Goal: Task Accomplishment & Management: Manage account settings

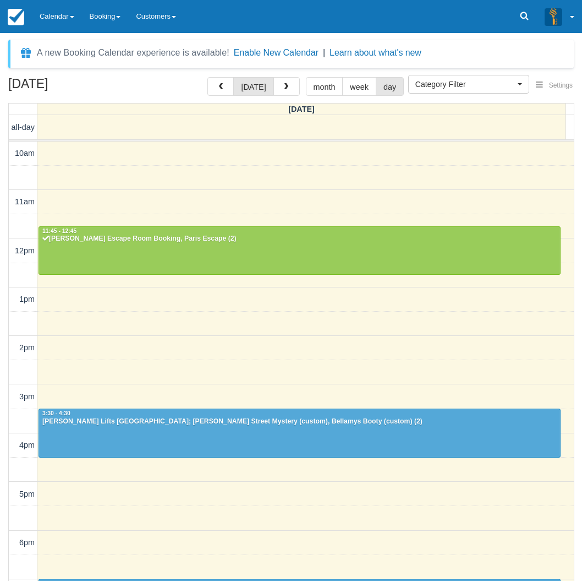
select select
click at [50, 15] on link "Calendar" at bounding box center [57, 16] width 50 height 33
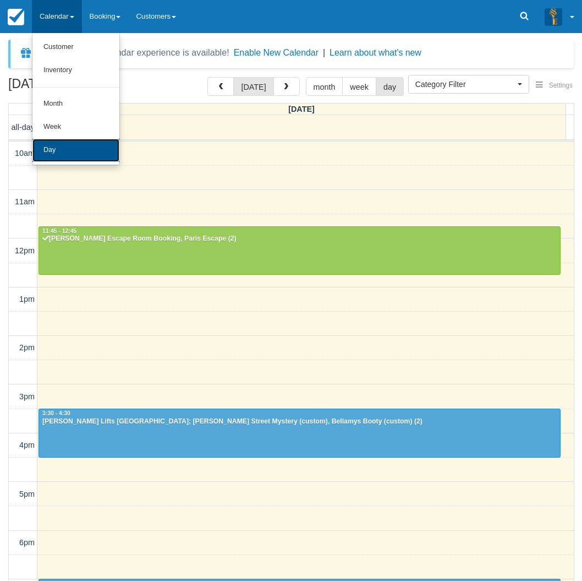
click at [61, 145] on link "Day" at bounding box center [75, 150] width 87 height 23
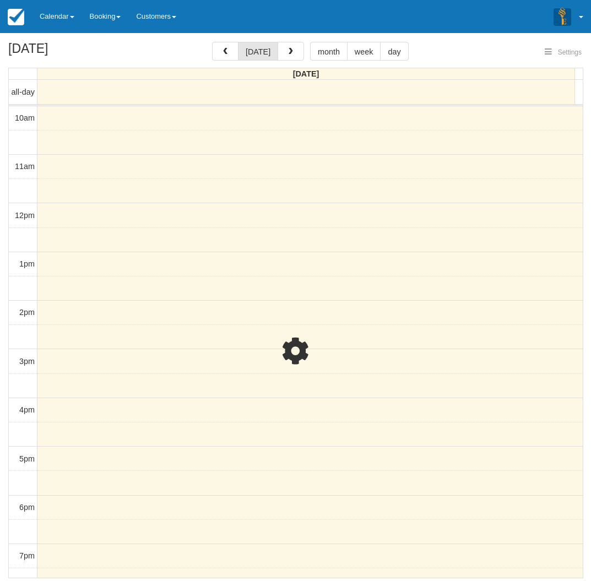
select select
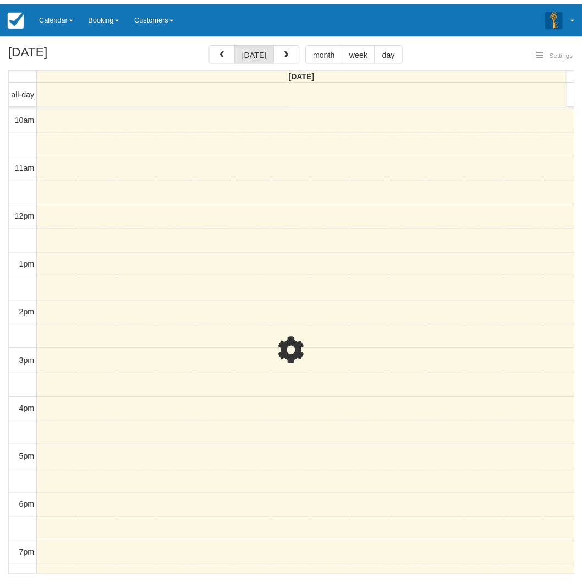
scroll to position [137, 0]
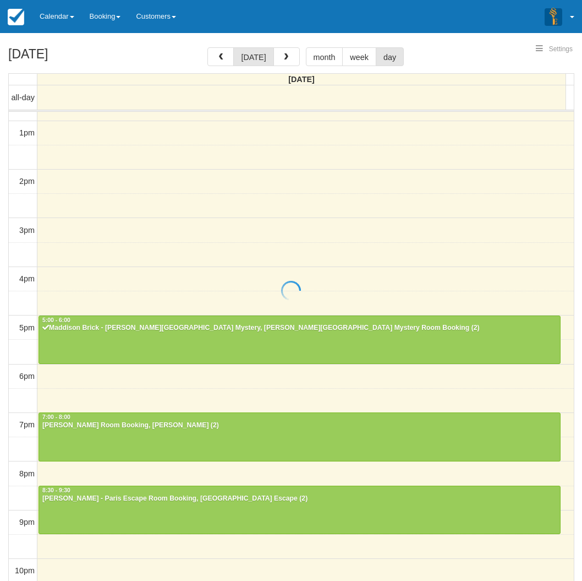
select select
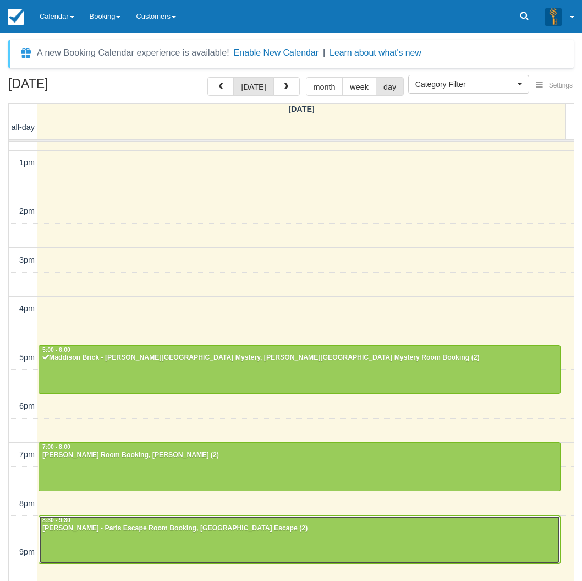
click at [95, 533] on div at bounding box center [299, 539] width 521 height 47
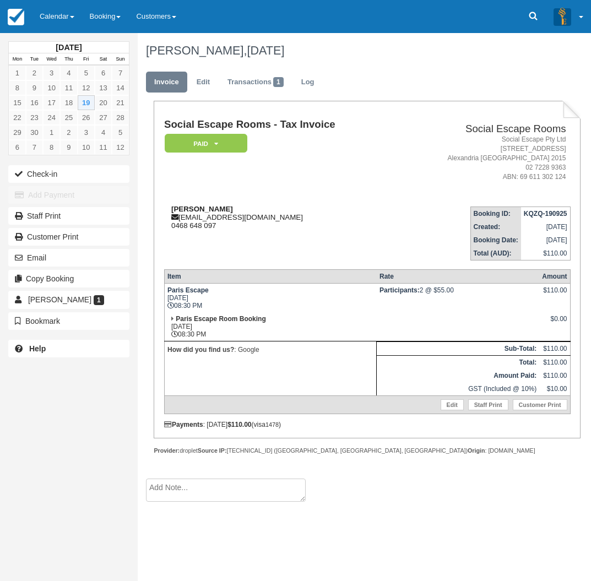
click at [184, 206] on strong "Lachlan Darmanin" at bounding box center [202, 209] width 62 height 8
drag, startPoint x: 184, startPoint y: 206, endPoint x: 209, endPoint y: 208, distance: 24.8
click at [209, 208] on strong "Lachlan Darmanin" at bounding box center [202, 209] width 62 height 8
copy strong "Lachlan Darmanin"
click at [2, 383] on div "September 2025 Mon Tue Wed Thu Fri Sat Sun 1 2 3 4 5 6 7 8 9 10 11 12 13 14 15 …" at bounding box center [69, 290] width 138 height 581
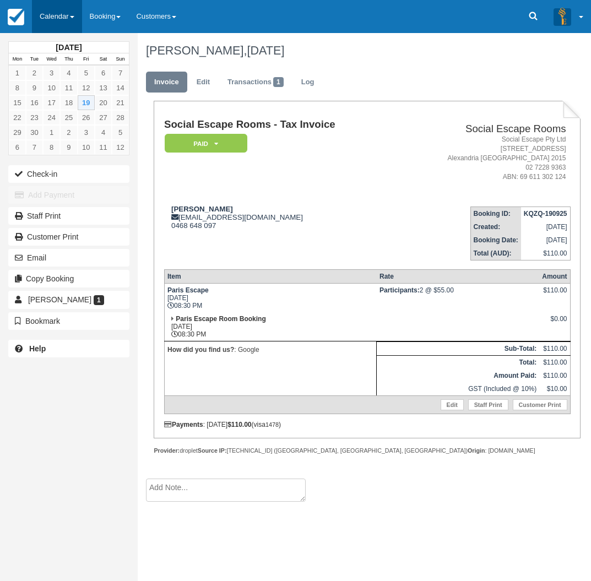
click at [63, 13] on link "Calendar" at bounding box center [57, 16] width 50 height 33
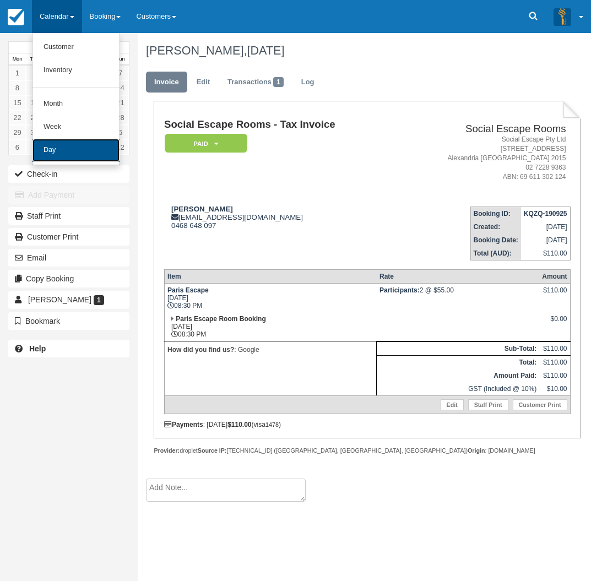
click at [64, 139] on link "Day" at bounding box center [75, 150] width 87 height 23
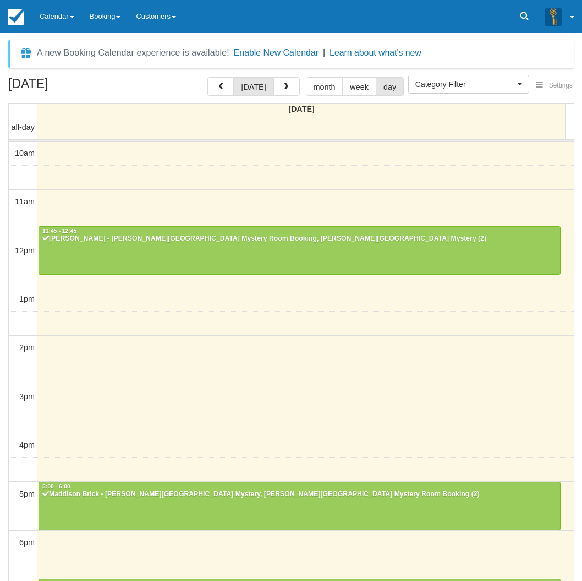
select select
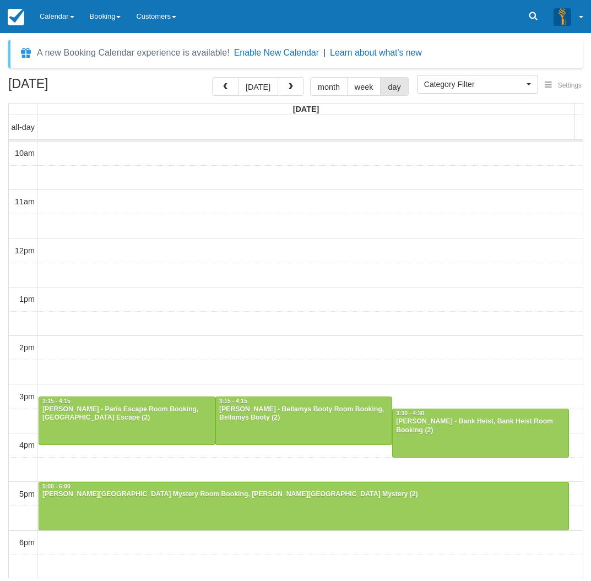
scroll to position [172, 0]
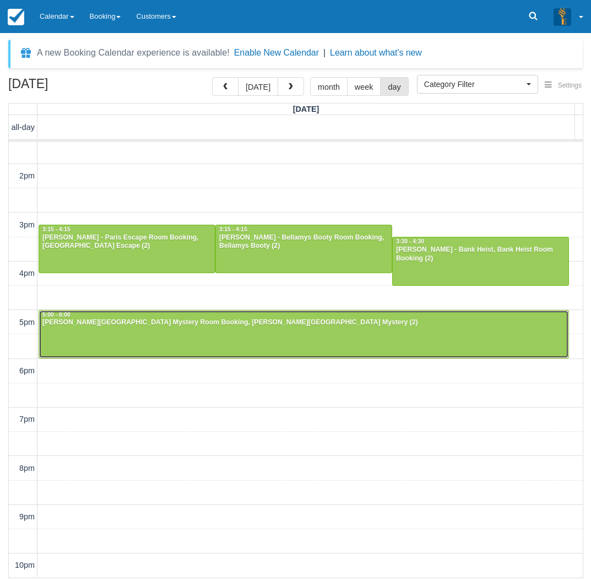
click at [87, 334] on div at bounding box center [303, 333] width 529 height 47
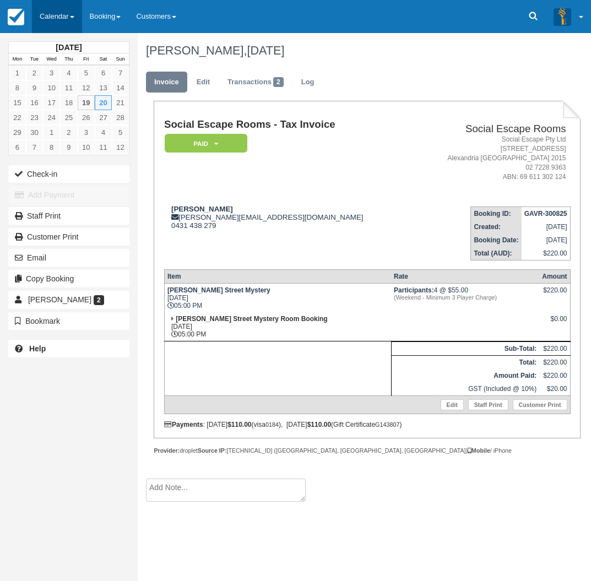
click at [57, 23] on link "Calendar" at bounding box center [57, 16] width 50 height 33
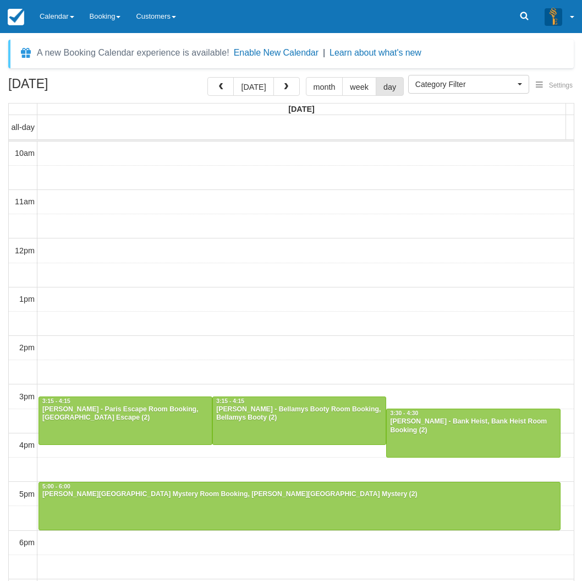
select select
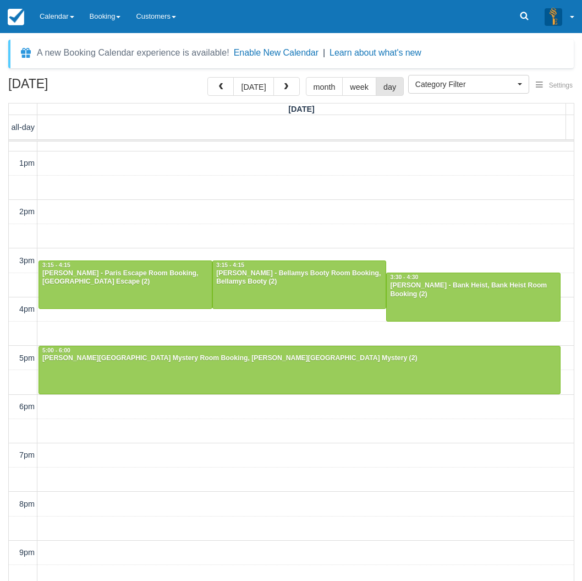
scroll to position [35, 0]
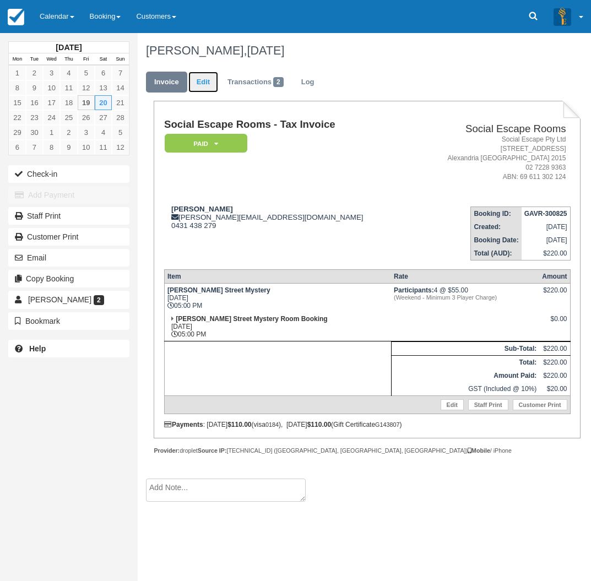
click at [204, 85] on link "Edit" at bounding box center [203, 82] width 30 height 21
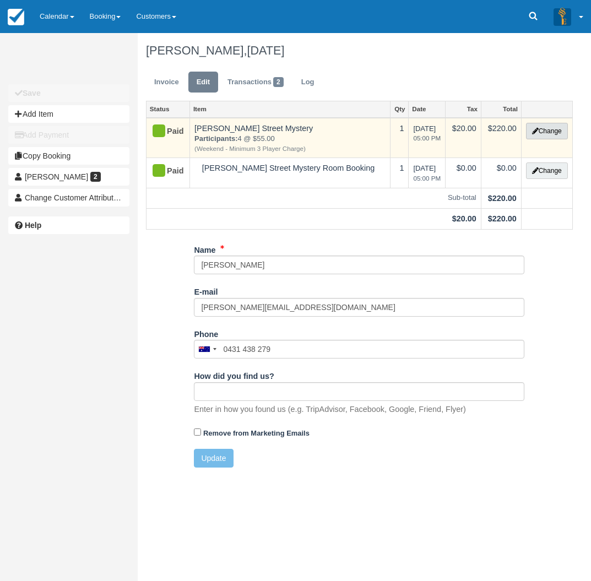
click at [539, 129] on button "Change" at bounding box center [547, 131] width 42 height 17
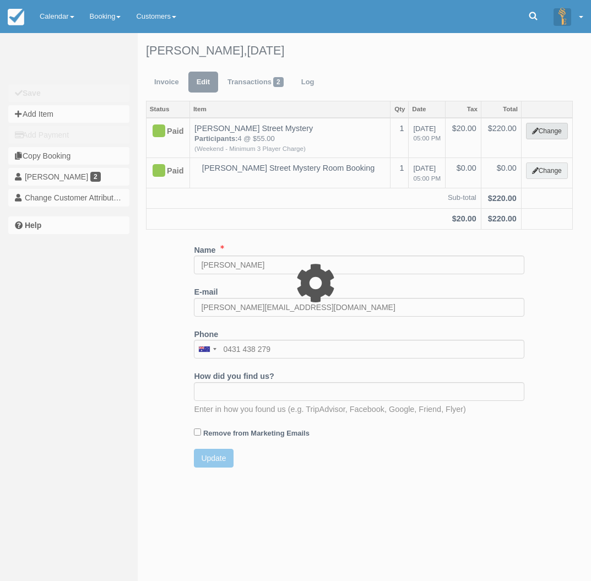
select select "2"
type input "220.00"
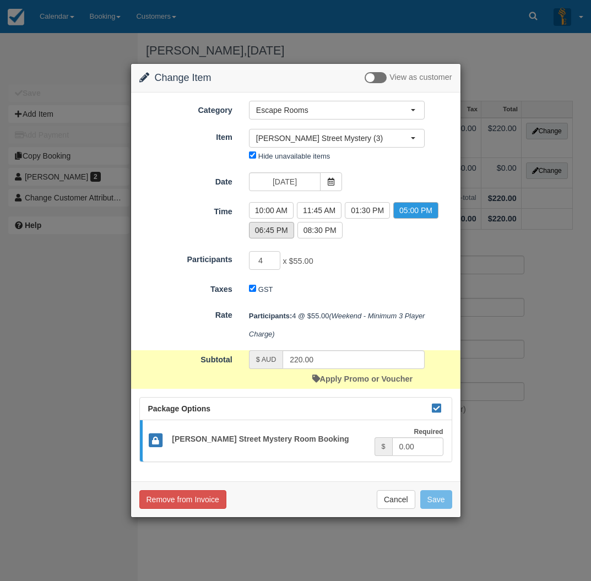
click at [276, 225] on label "06:45 PM" at bounding box center [271, 230] width 45 height 17
radio input "true"
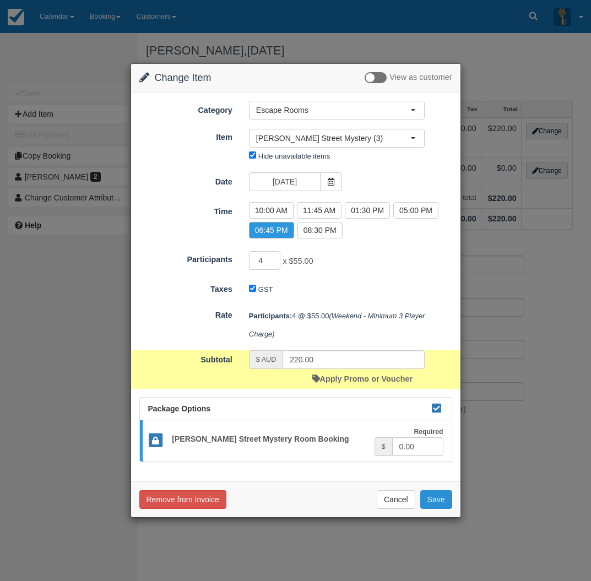
click at [433, 499] on button "Save" at bounding box center [436, 499] width 32 height 19
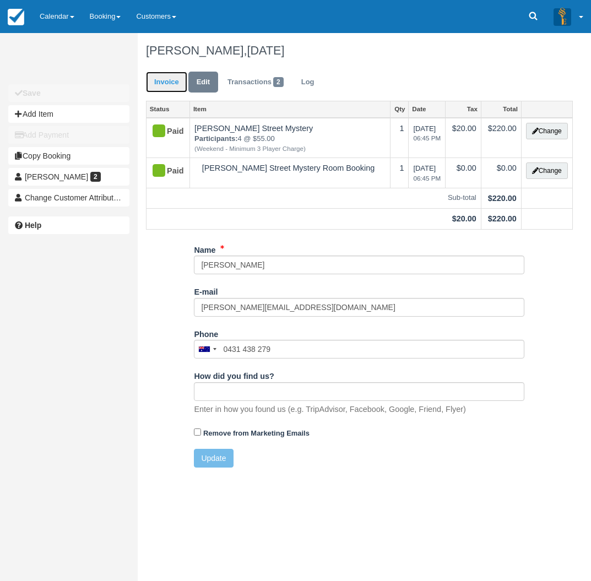
click at [166, 82] on link "Invoice" at bounding box center [166, 82] width 41 height 21
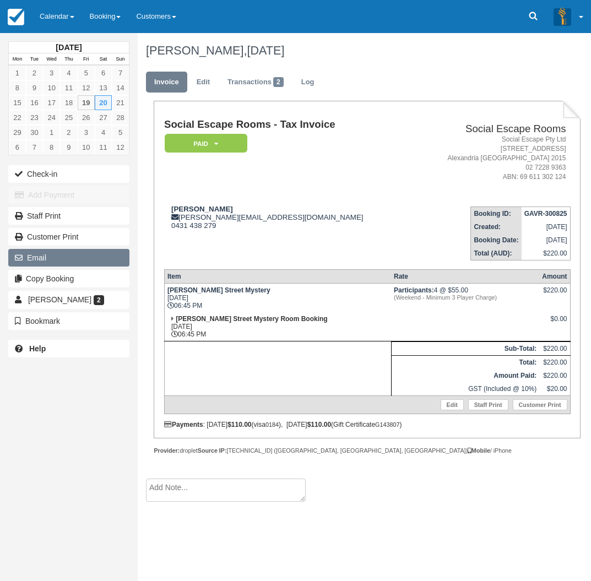
click at [77, 254] on button "Email" at bounding box center [68, 258] width 121 height 18
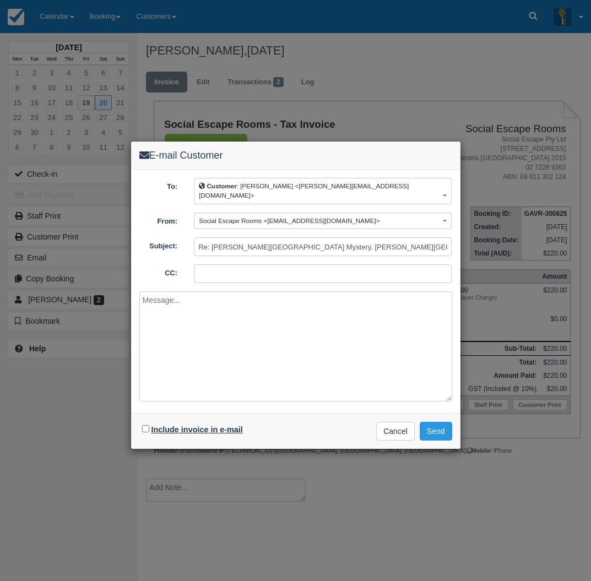
click at [215, 425] on label "Include invoice in e-mail" at bounding box center [196, 429] width 91 height 9
click at [149, 425] on input "Include invoice in e-mail" at bounding box center [145, 428] width 7 height 7
checkbox input "true"
click at [429, 425] on button "Send" at bounding box center [435, 431] width 32 height 19
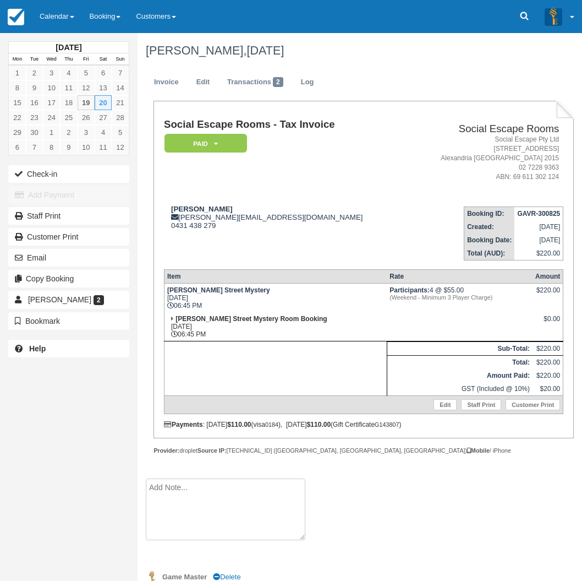
click at [218, 489] on textarea at bounding box center [226, 509] width 160 height 62
click at [223, 489] on textarea "They may come earlioer - around 6:30pm" at bounding box center [226, 509] width 160 height 62
type textarea "They may come earlier - around 6:30pm"
click at [178, 552] on button "Create" at bounding box center [171, 552] width 50 height 19
